Goal: Information Seeking & Learning: Find specific fact

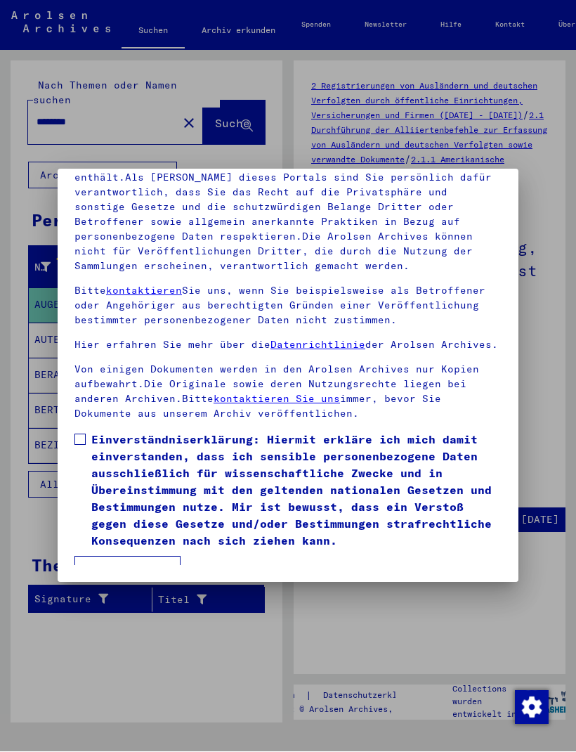
scroll to position [185, 0]
click at [84, 434] on span at bounding box center [79, 439] width 11 height 11
click at [152, 556] on button "Ich stimme zu" at bounding box center [127, 569] width 106 height 27
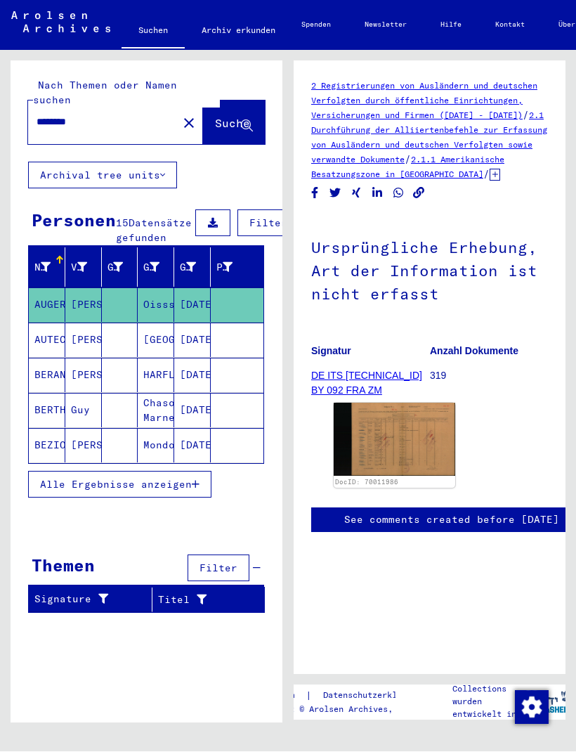
click at [266, 217] on span "Filter" at bounding box center [268, 223] width 38 height 13
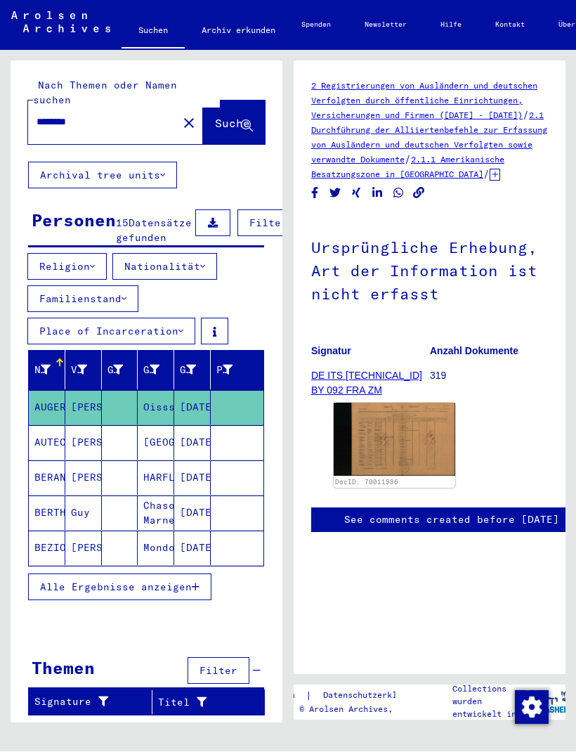
click at [198, 255] on button "Nationalität" at bounding box center [164, 267] width 105 height 27
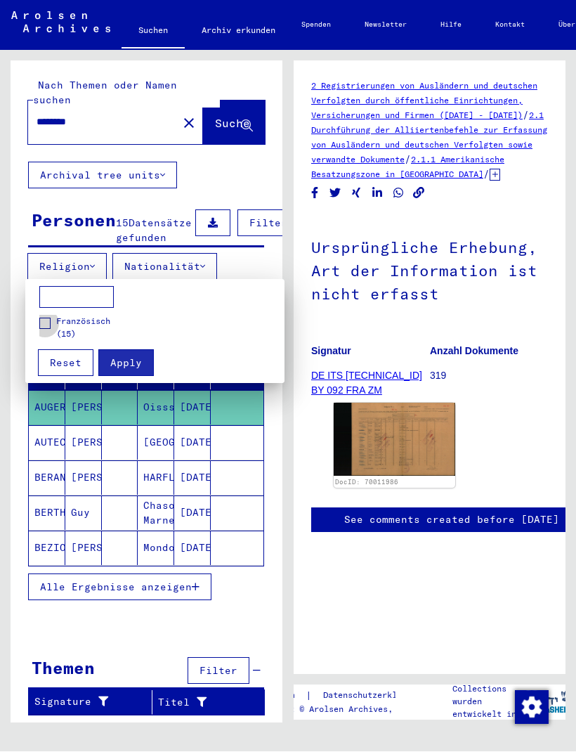
click at [44, 334] on label "Französisch (15)" at bounding box center [81, 327] width 84 height 25
click at [139, 358] on span "Apply" at bounding box center [126, 363] width 32 height 13
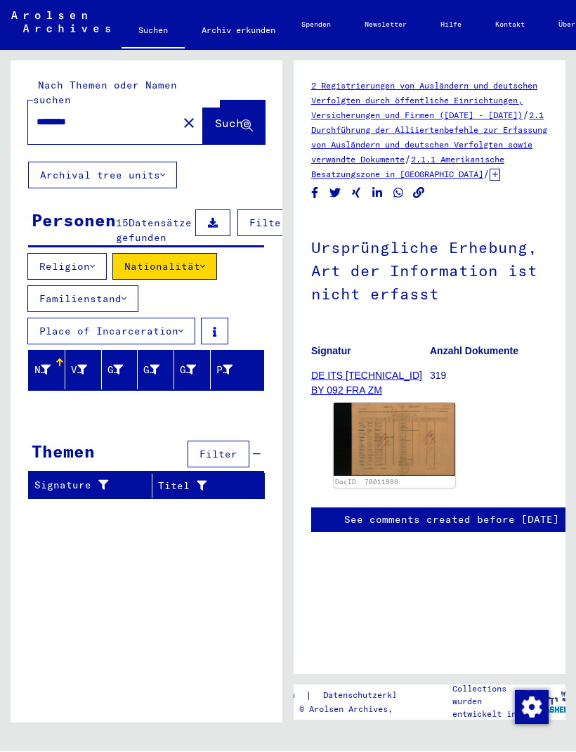
type input "**********"
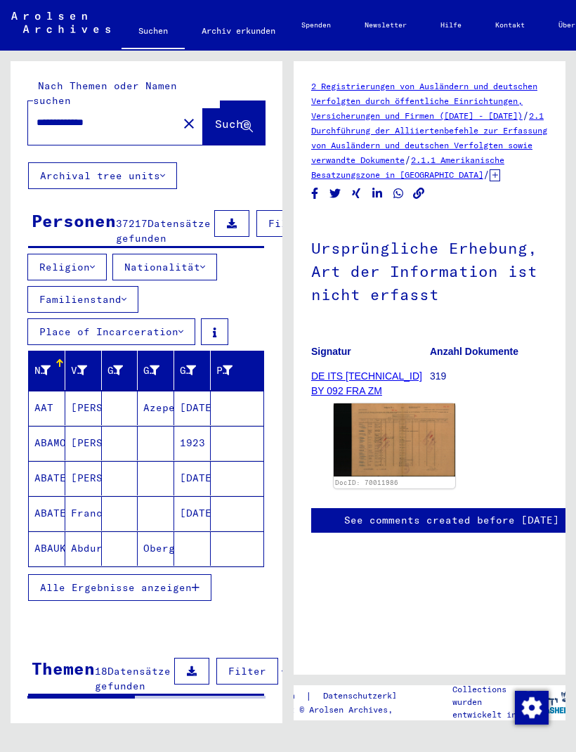
click at [76, 403] on mat-cell "[PERSON_NAME]" at bounding box center [83, 408] width 37 height 34
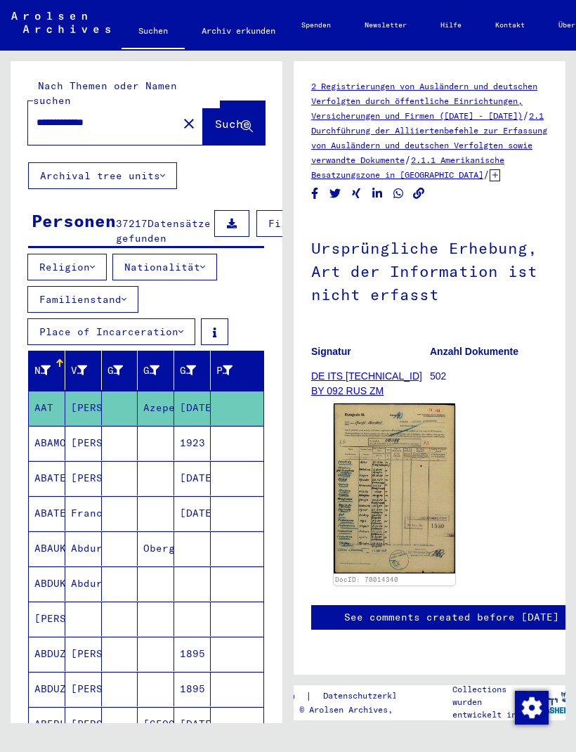
click at [402, 453] on img at bounding box center [395, 488] width 122 height 170
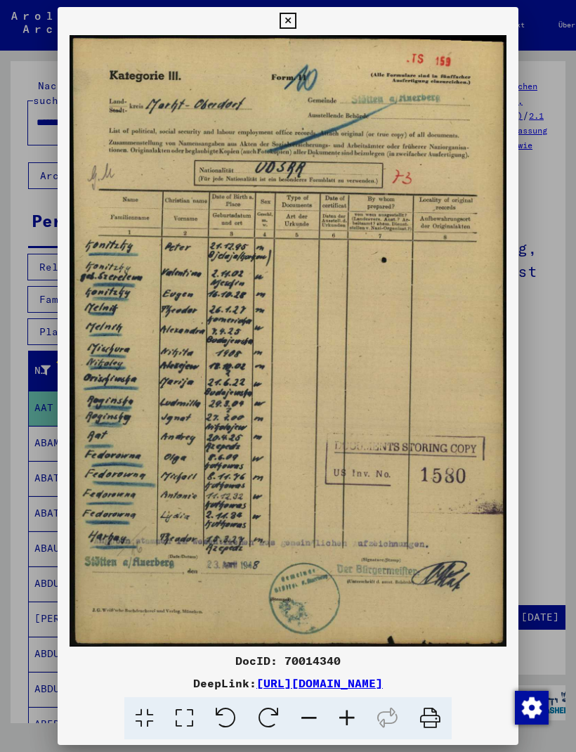
click at [561, 170] on div at bounding box center [288, 376] width 576 height 752
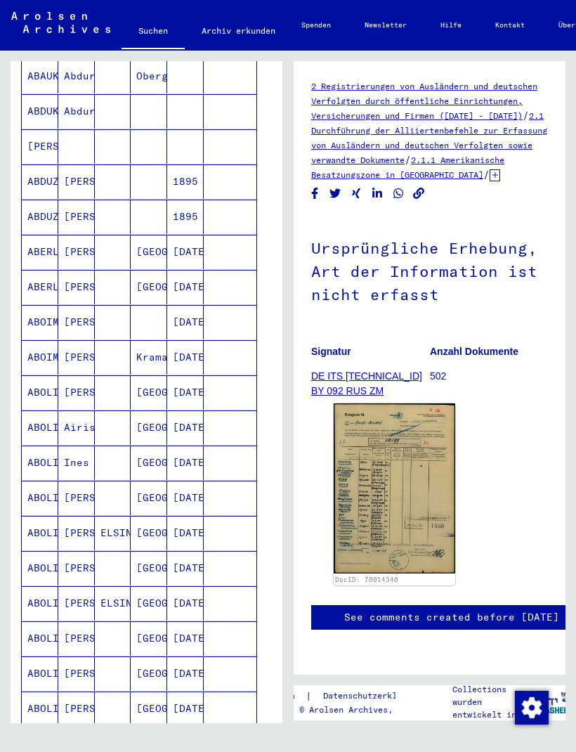
scroll to position [482, 6]
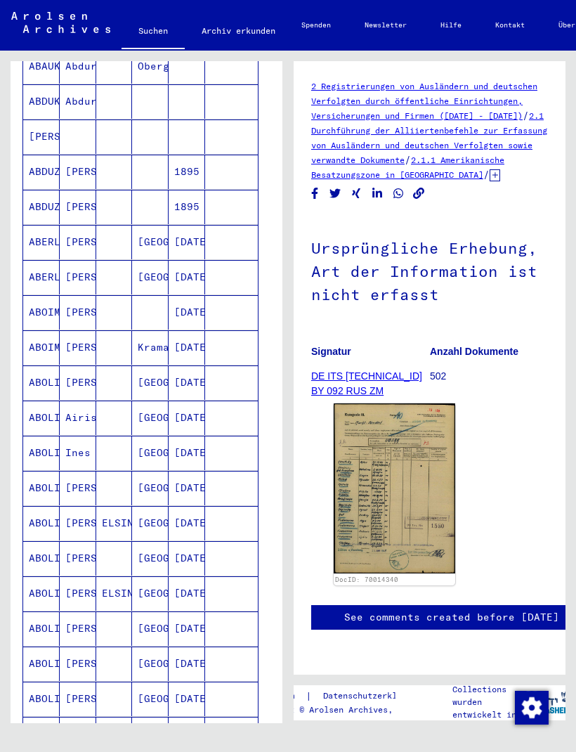
click at [189, 489] on mat-cell "[DATE]" at bounding box center [187, 488] width 37 height 34
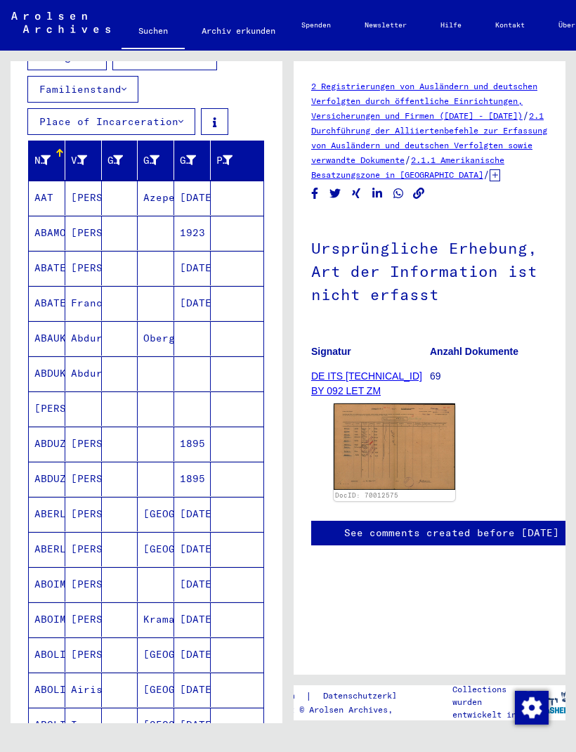
scroll to position [209, 0]
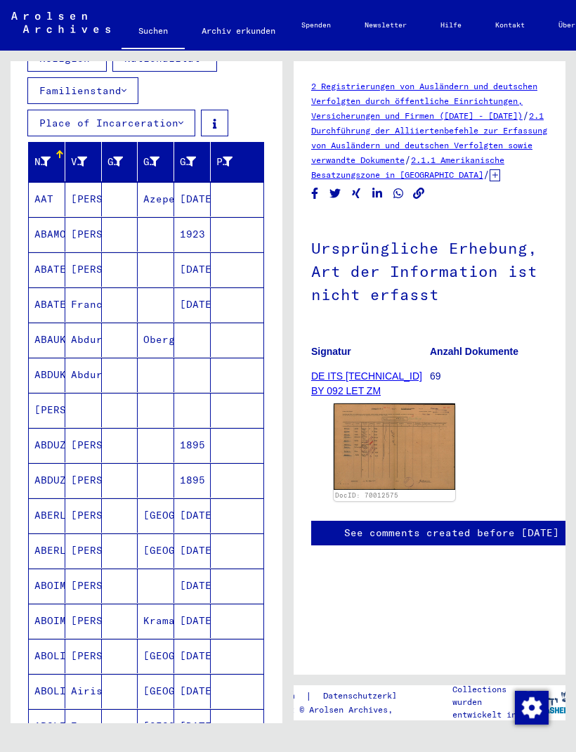
click at [230, 517] on mat-cell at bounding box center [237, 515] width 53 height 34
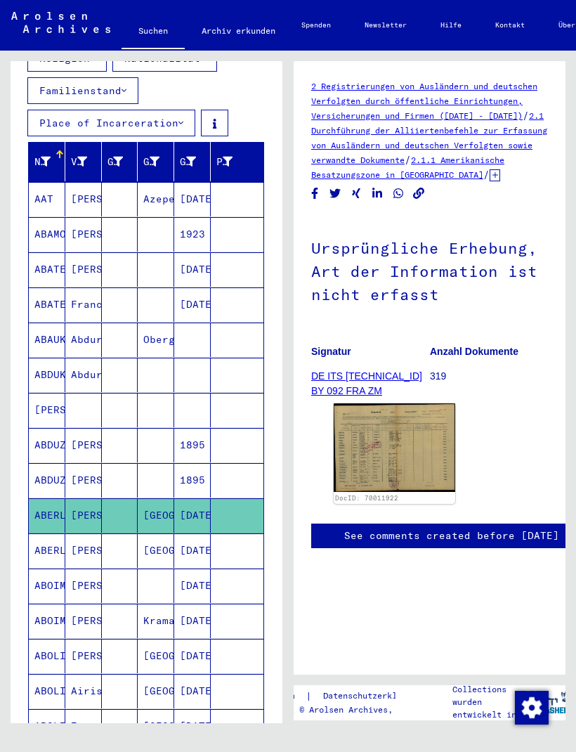
click at [217, 511] on mat-cell at bounding box center [237, 515] width 53 height 34
click at [404, 451] on img at bounding box center [395, 447] width 122 height 89
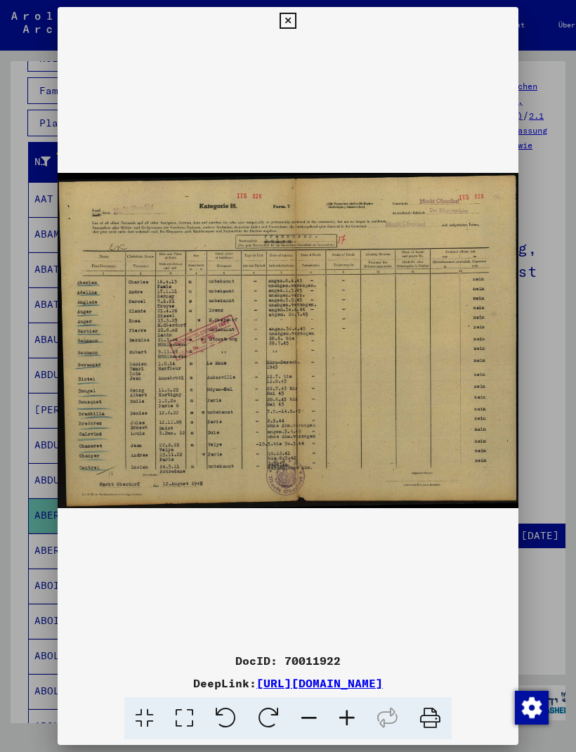
click at [296, 18] on icon at bounding box center [288, 21] width 16 height 17
